Goal: Navigation & Orientation: Find specific page/section

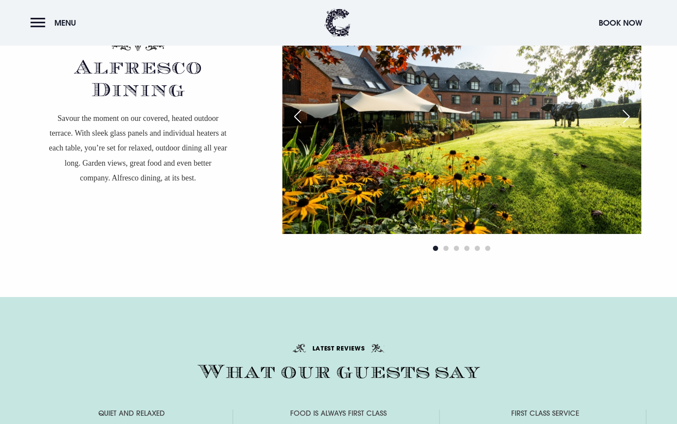
scroll to position [1679, 0]
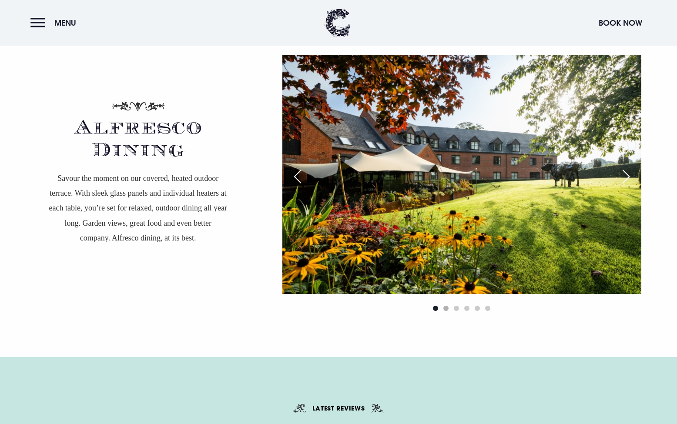
click at [448, 306] on span "Go to slide 2" at bounding box center [446, 308] width 5 height 5
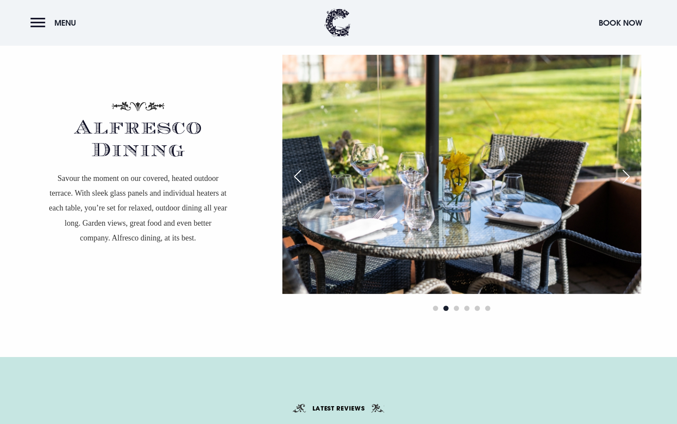
click at [630, 176] on div "Next slide" at bounding box center [627, 176] width 22 height 19
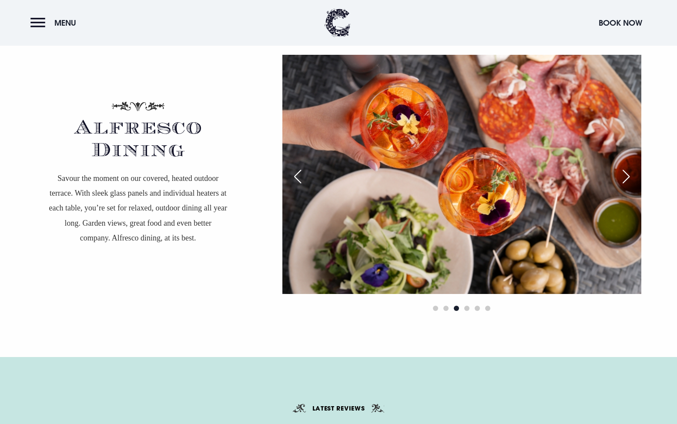
click at [630, 176] on div "Next slide" at bounding box center [627, 176] width 22 height 19
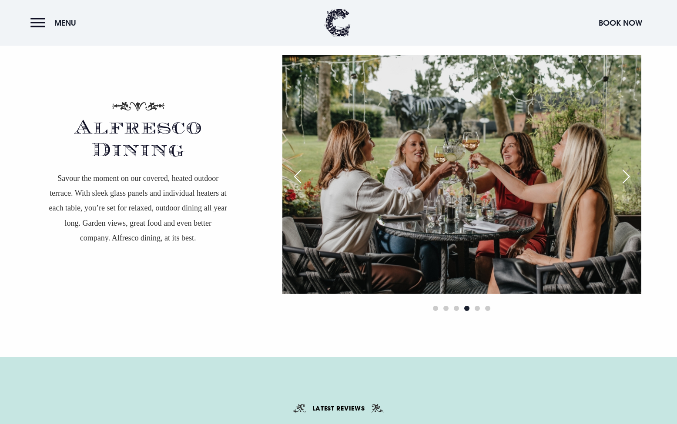
click at [630, 176] on div "Next slide" at bounding box center [627, 176] width 22 height 19
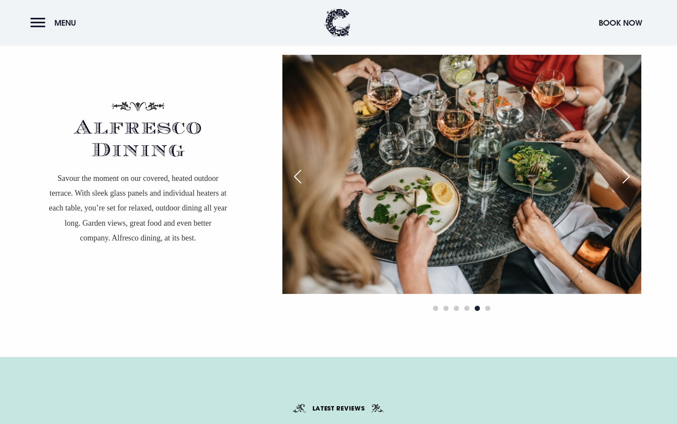
click at [630, 176] on div "Next slide" at bounding box center [627, 176] width 22 height 19
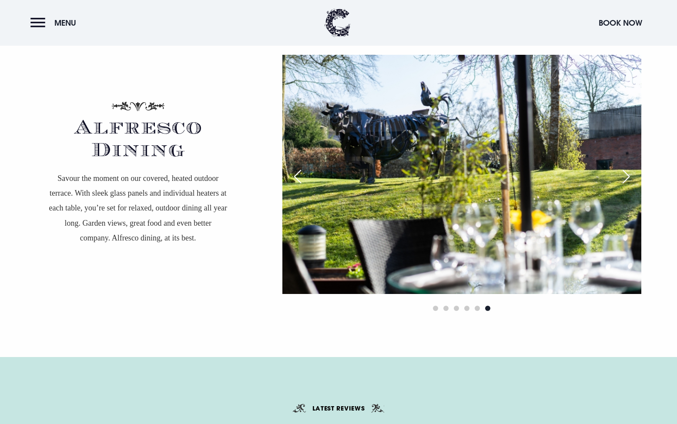
click at [629, 176] on div "Next slide" at bounding box center [627, 176] width 22 height 19
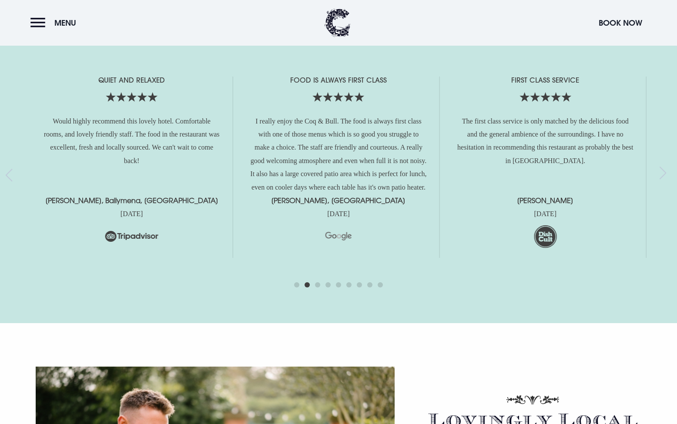
scroll to position [1806, 0]
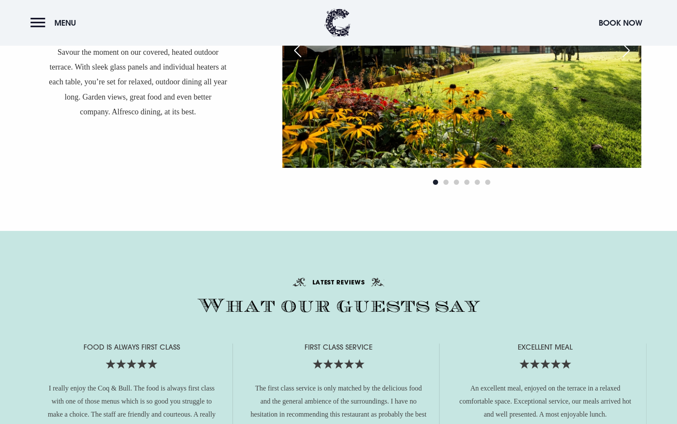
click at [303, 208] on div "Alfresco Dining Savour the moment on our covered, heated outdoor terrace. With …" at bounding box center [338, 58] width 677 height 346
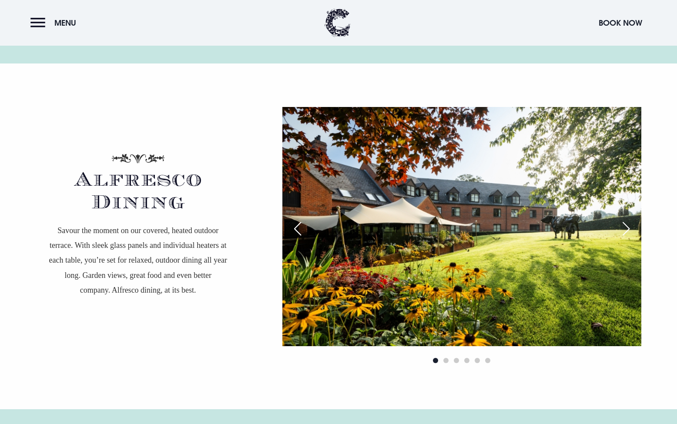
click at [629, 222] on div "Next slide" at bounding box center [627, 228] width 22 height 19
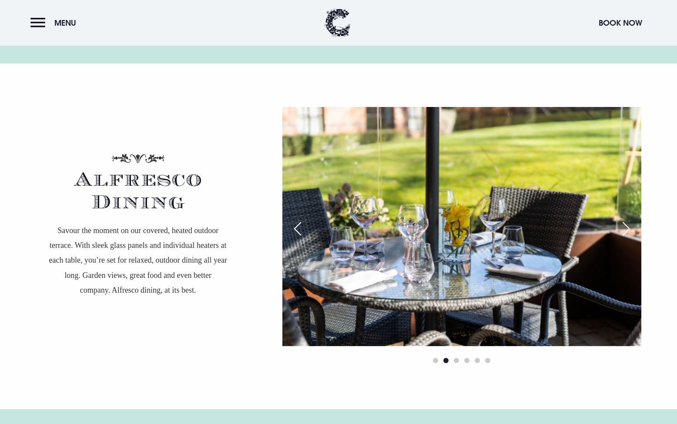
click at [630, 222] on div "Next slide" at bounding box center [627, 228] width 22 height 19
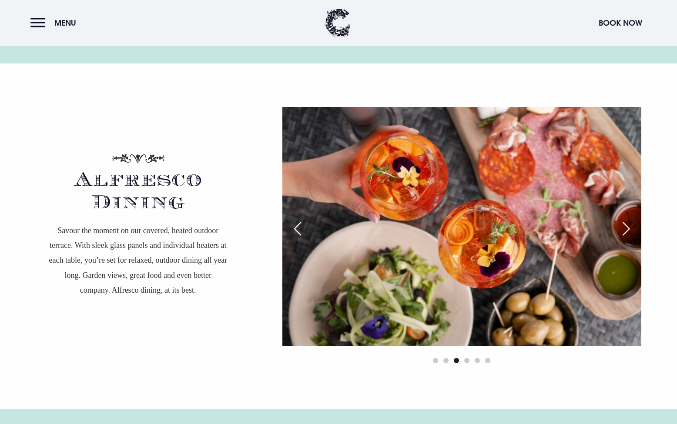
click at [630, 222] on div "Next slide" at bounding box center [627, 228] width 22 height 19
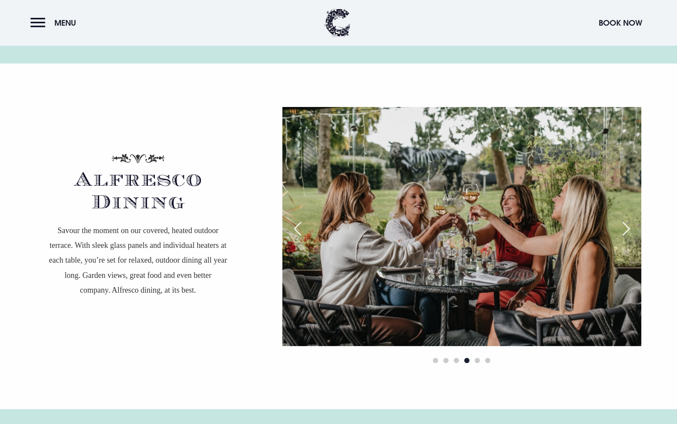
click at [630, 222] on div "Next slide" at bounding box center [627, 228] width 22 height 19
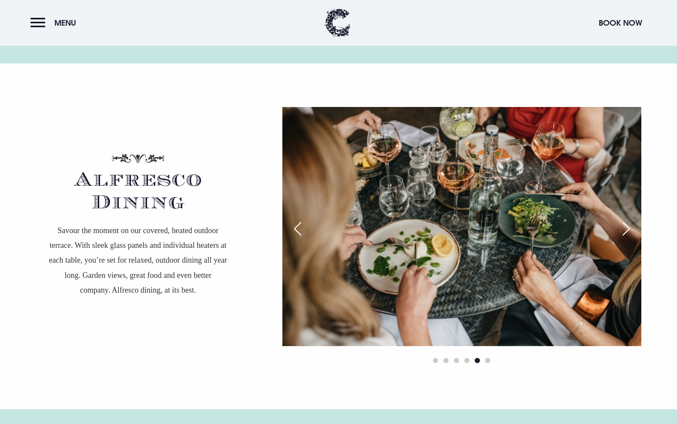
click at [630, 222] on div "Next slide" at bounding box center [627, 228] width 22 height 19
click at [631, 222] on div "Next slide" at bounding box center [627, 228] width 22 height 19
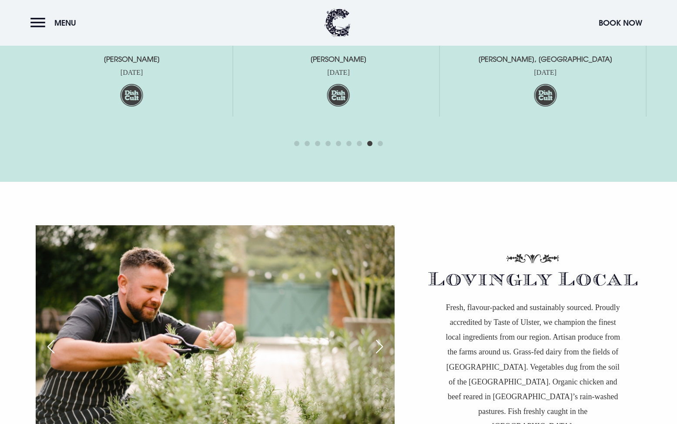
scroll to position [2302, 0]
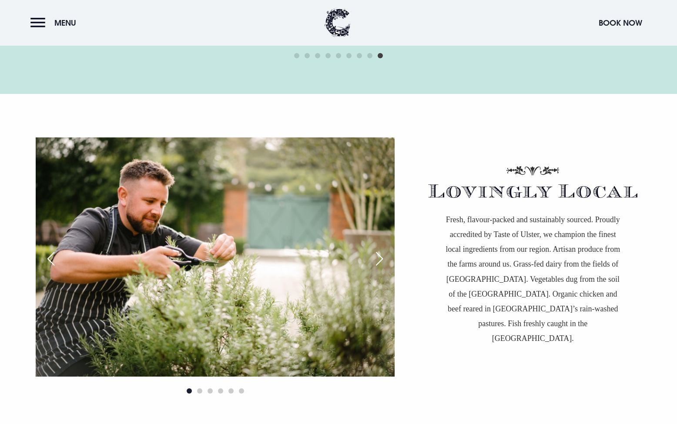
click at [380, 256] on div "Next slide" at bounding box center [380, 258] width 22 height 19
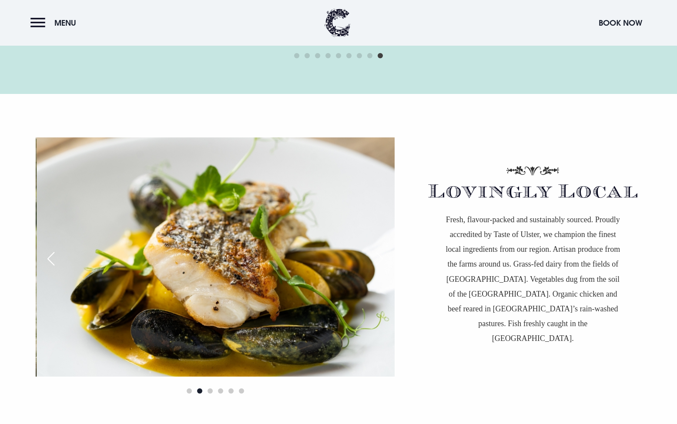
click at [380, 257] on div "Next slide" at bounding box center [380, 258] width 22 height 19
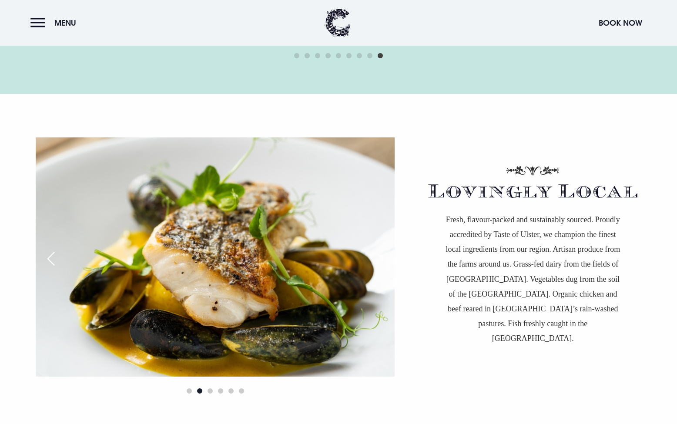
click at [380, 257] on div "Next slide" at bounding box center [380, 258] width 22 height 19
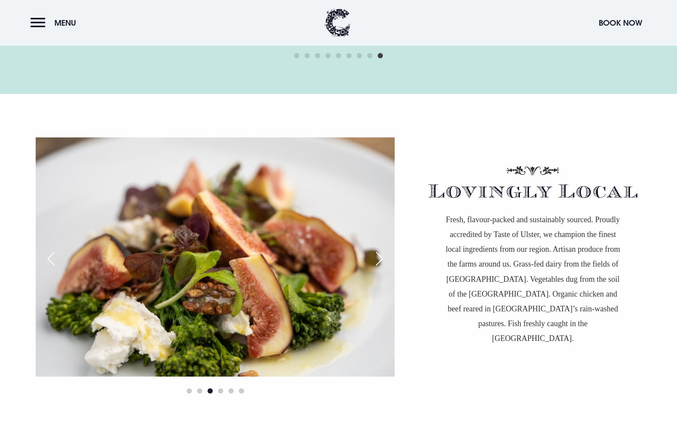
click at [380, 257] on div "Next slide" at bounding box center [380, 258] width 22 height 19
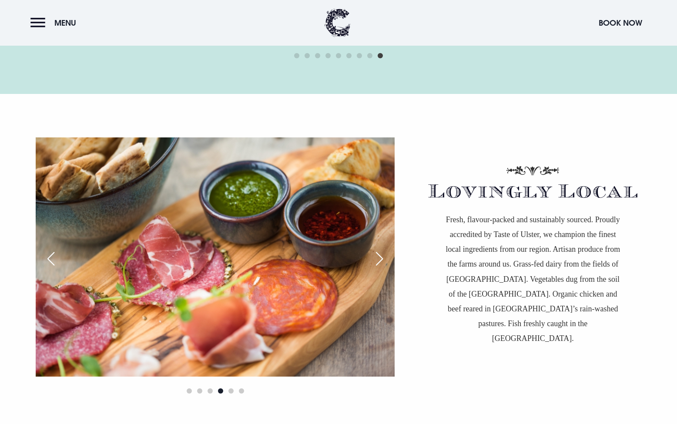
click at [380, 257] on div "Next slide" at bounding box center [380, 258] width 22 height 19
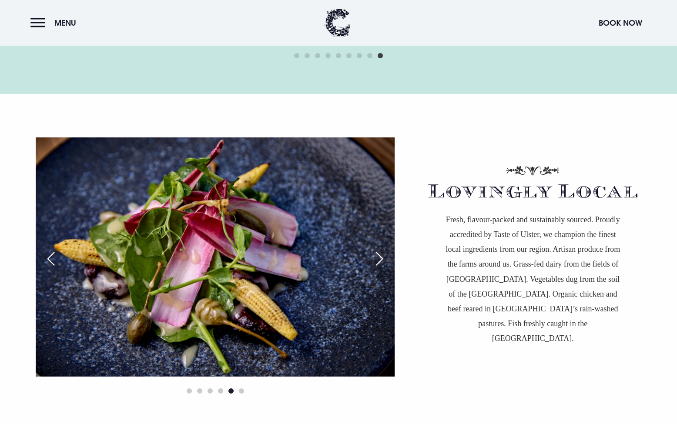
click at [380, 257] on div "Next slide" at bounding box center [380, 258] width 22 height 19
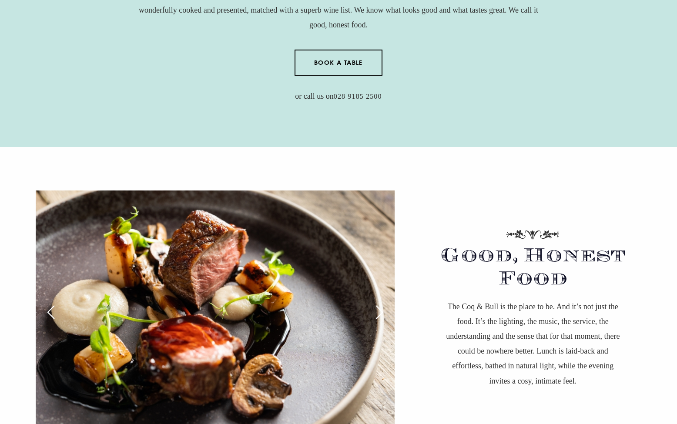
scroll to position [0, 0]
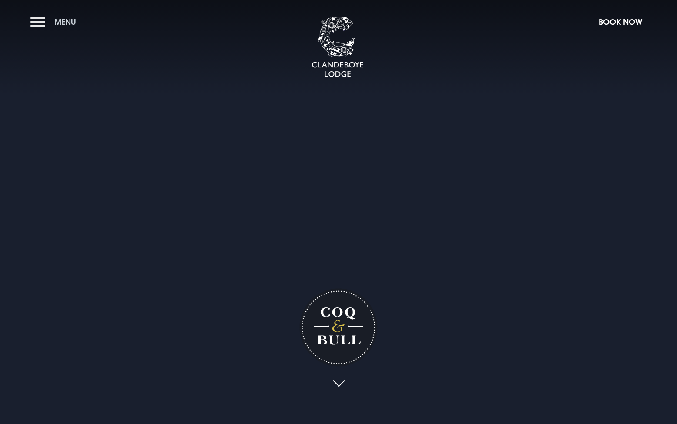
click at [42, 22] on button "Menu" at bounding box center [55, 22] width 50 height 19
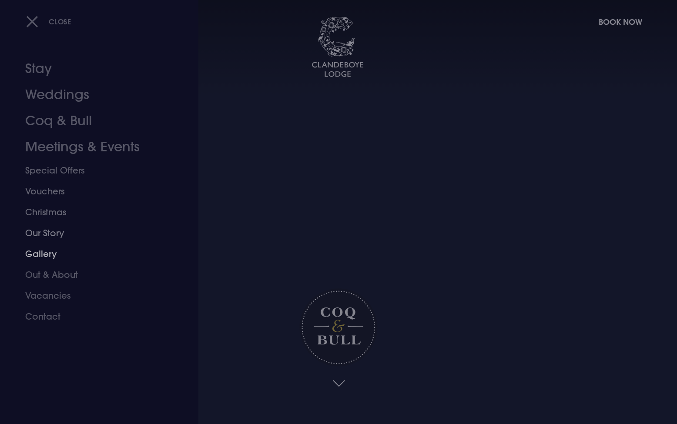
click at [44, 260] on link "Gallery" at bounding box center [94, 254] width 138 height 21
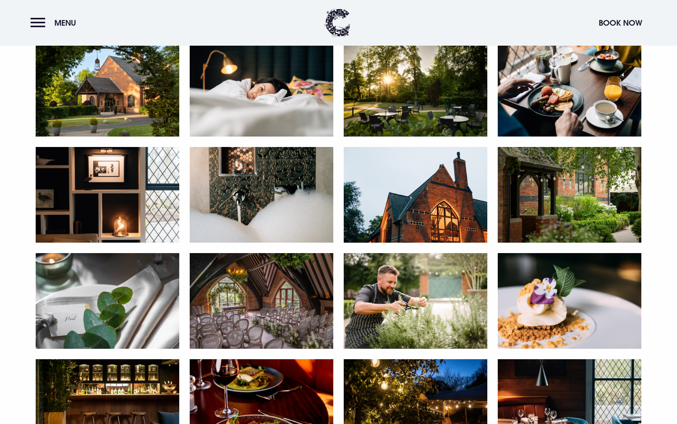
scroll to position [326, 0]
